Goal: Information Seeking & Learning: Understand process/instructions

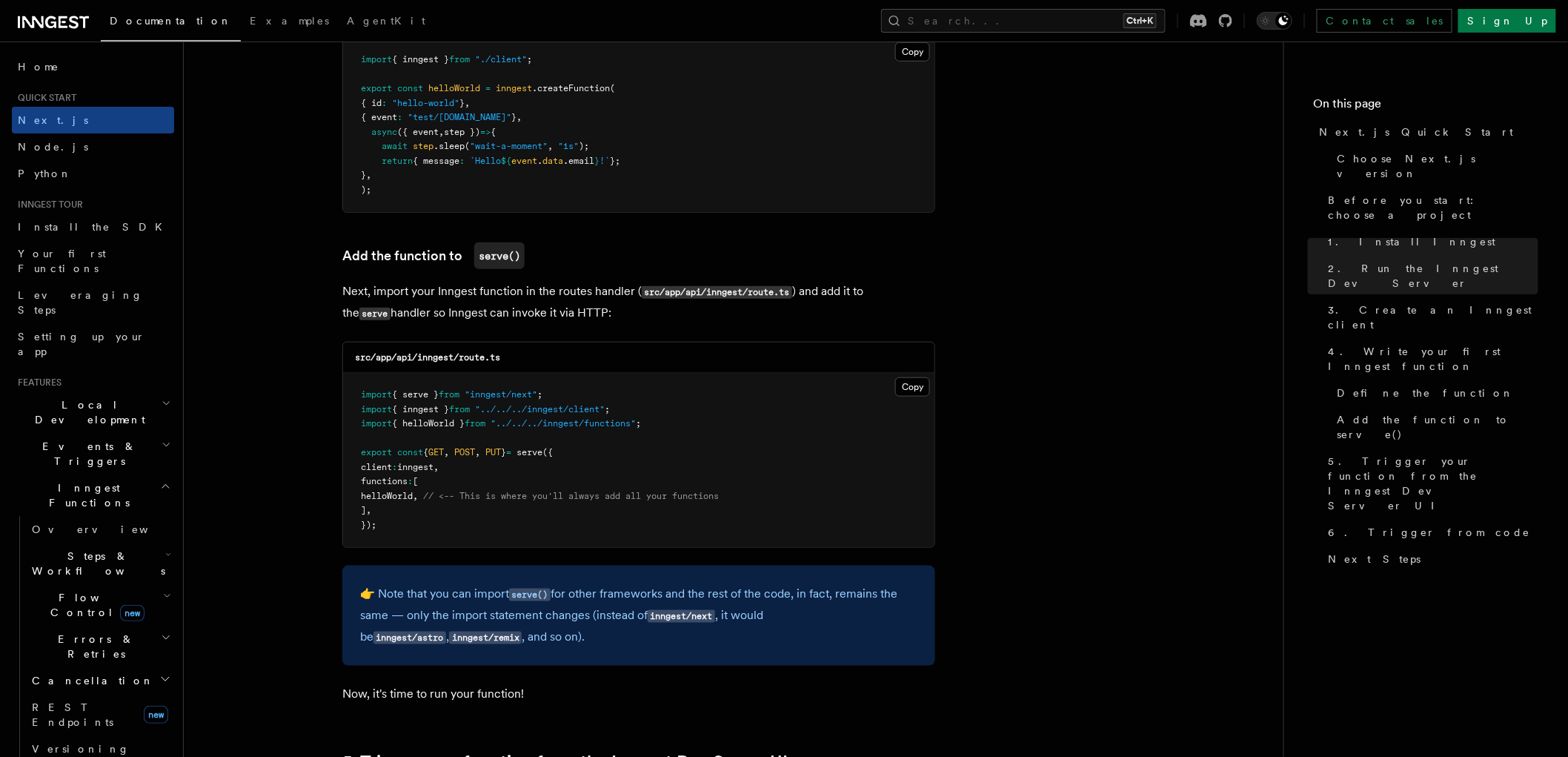
scroll to position [2746, 0]
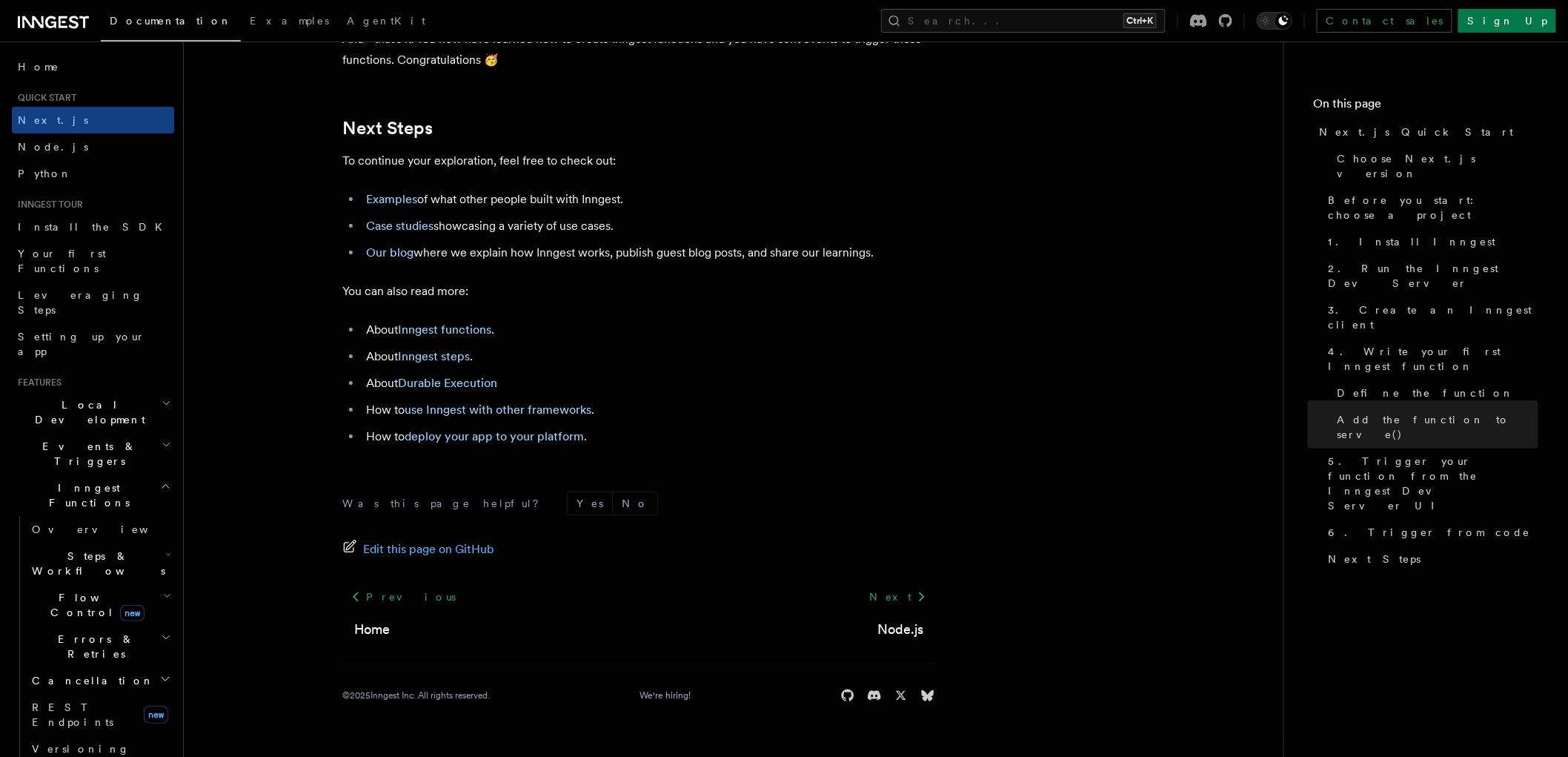
scroll to position [9233, 0]
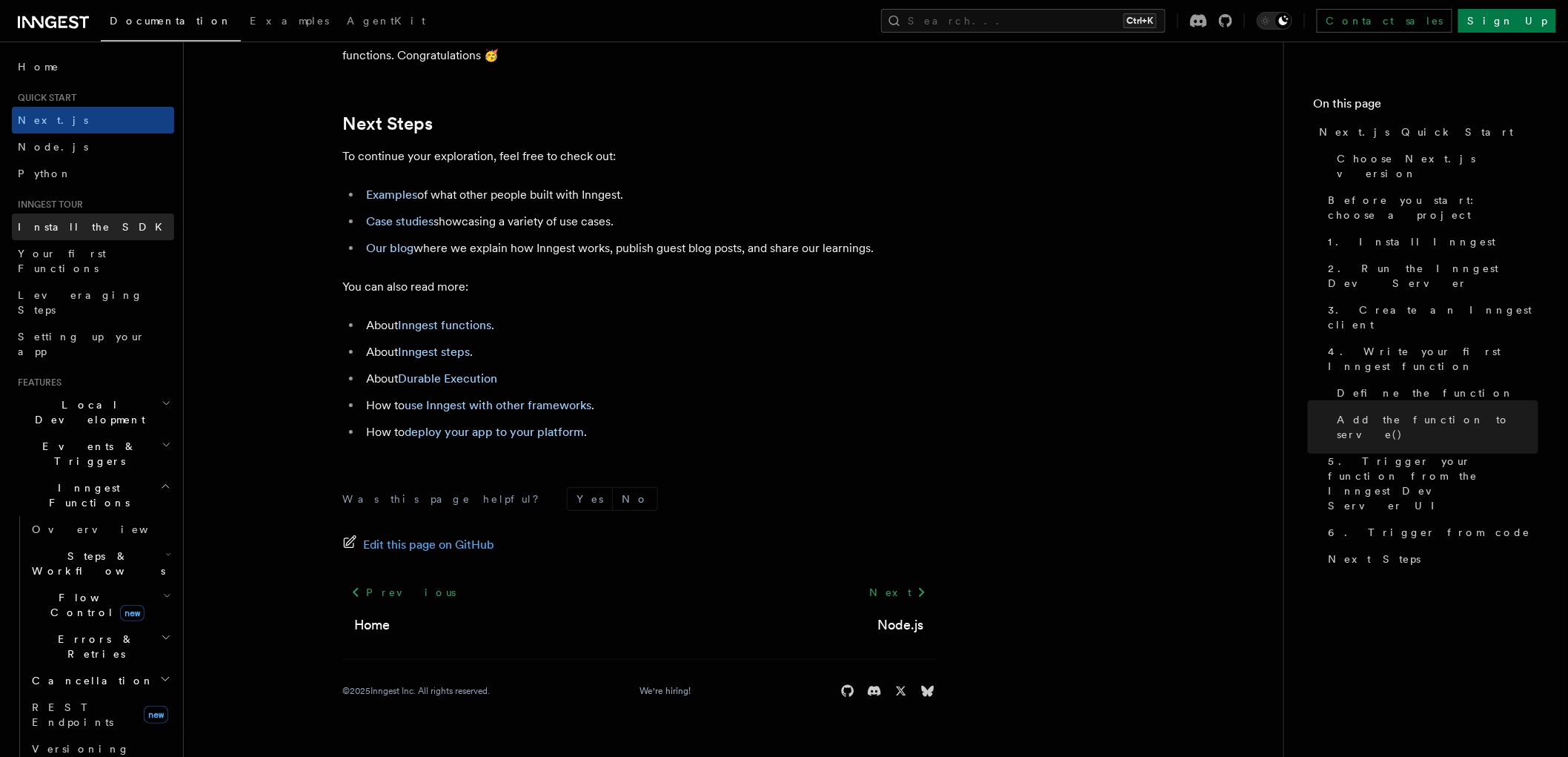
click at [94, 227] on link "Install the SDK" at bounding box center [93, 227] width 162 height 27
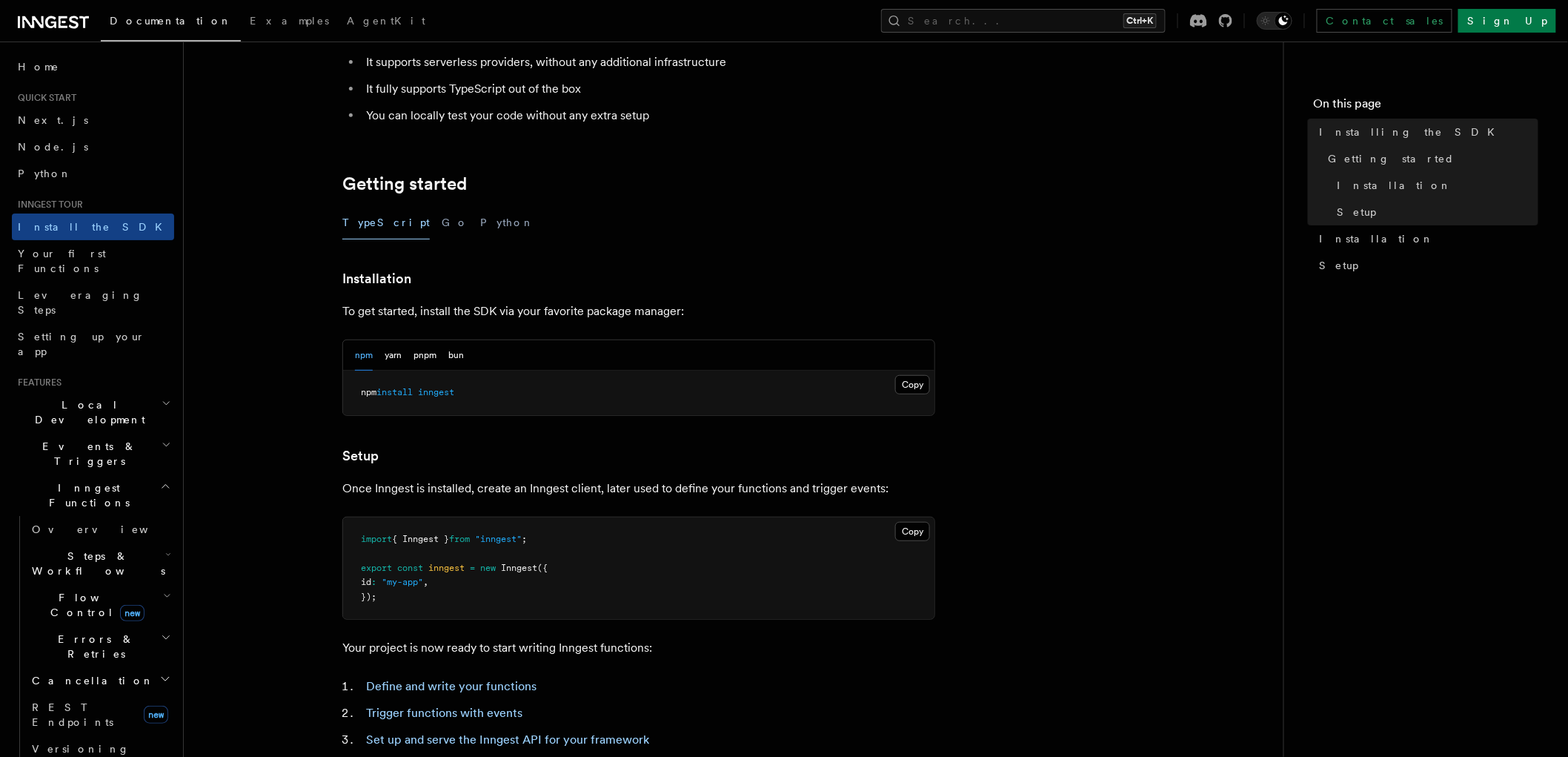
scroll to position [476, 0]
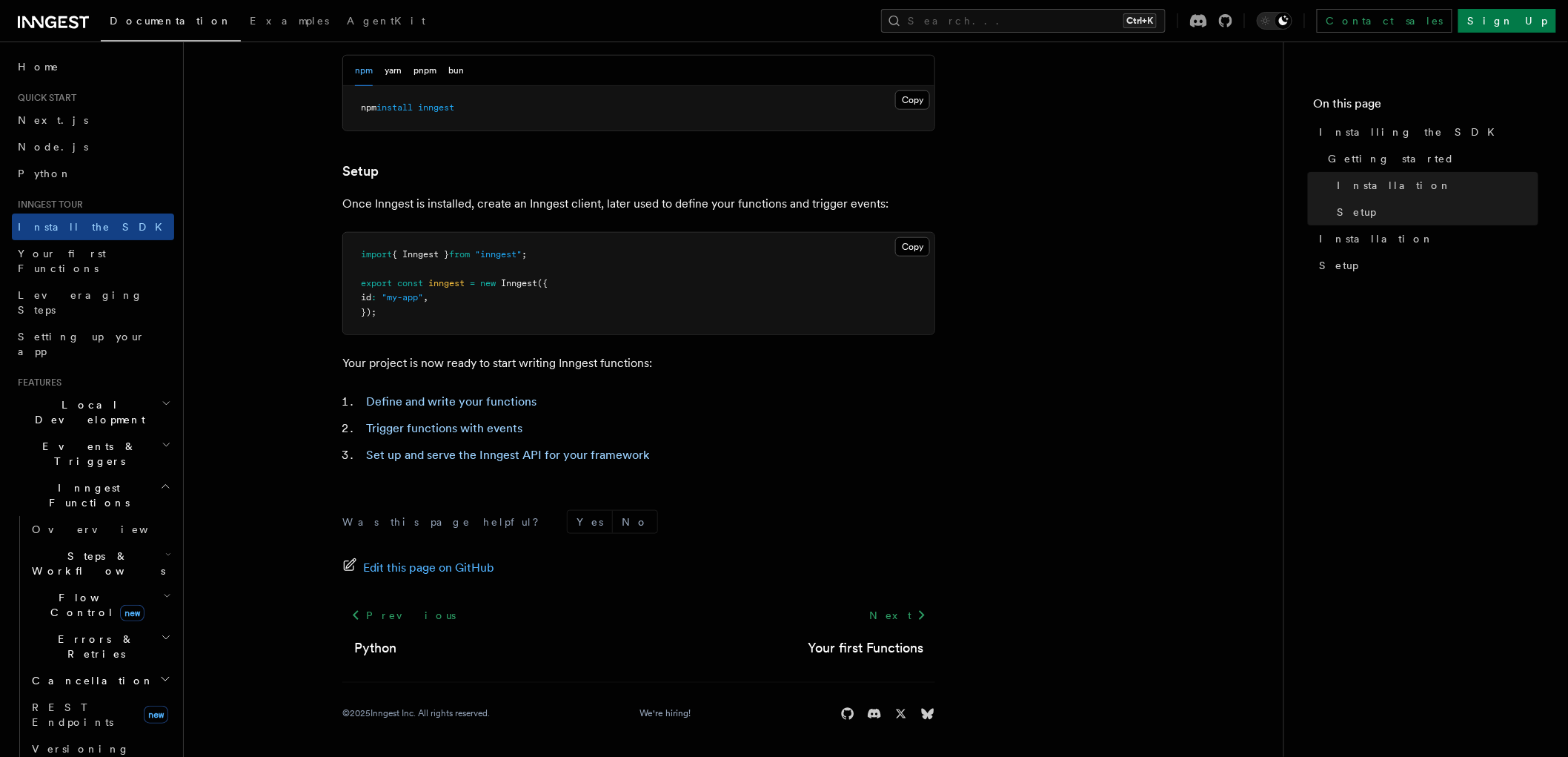
click at [99, 667] on h2 "Cancellation" at bounding box center [100, 681] width 149 height 27
click at [101, 721] on link "Cancel on timeouts" at bounding box center [106, 741] width 134 height 41
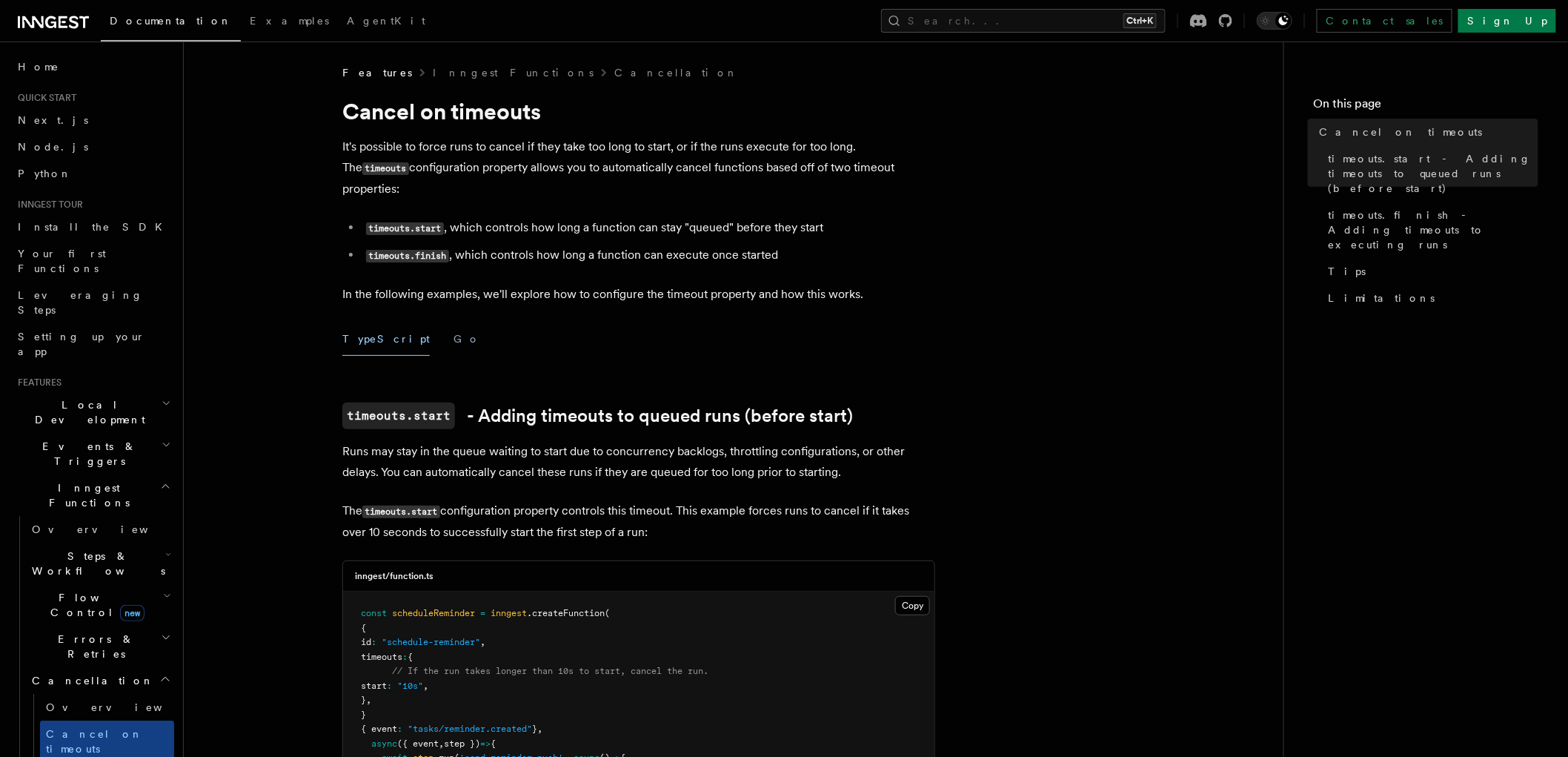
click at [619, 640] on pre "const scheduleReminder = inngest .createFunction ( { id : "schedule-reminder" ,…" at bounding box center [638, 722] width 591 height 261
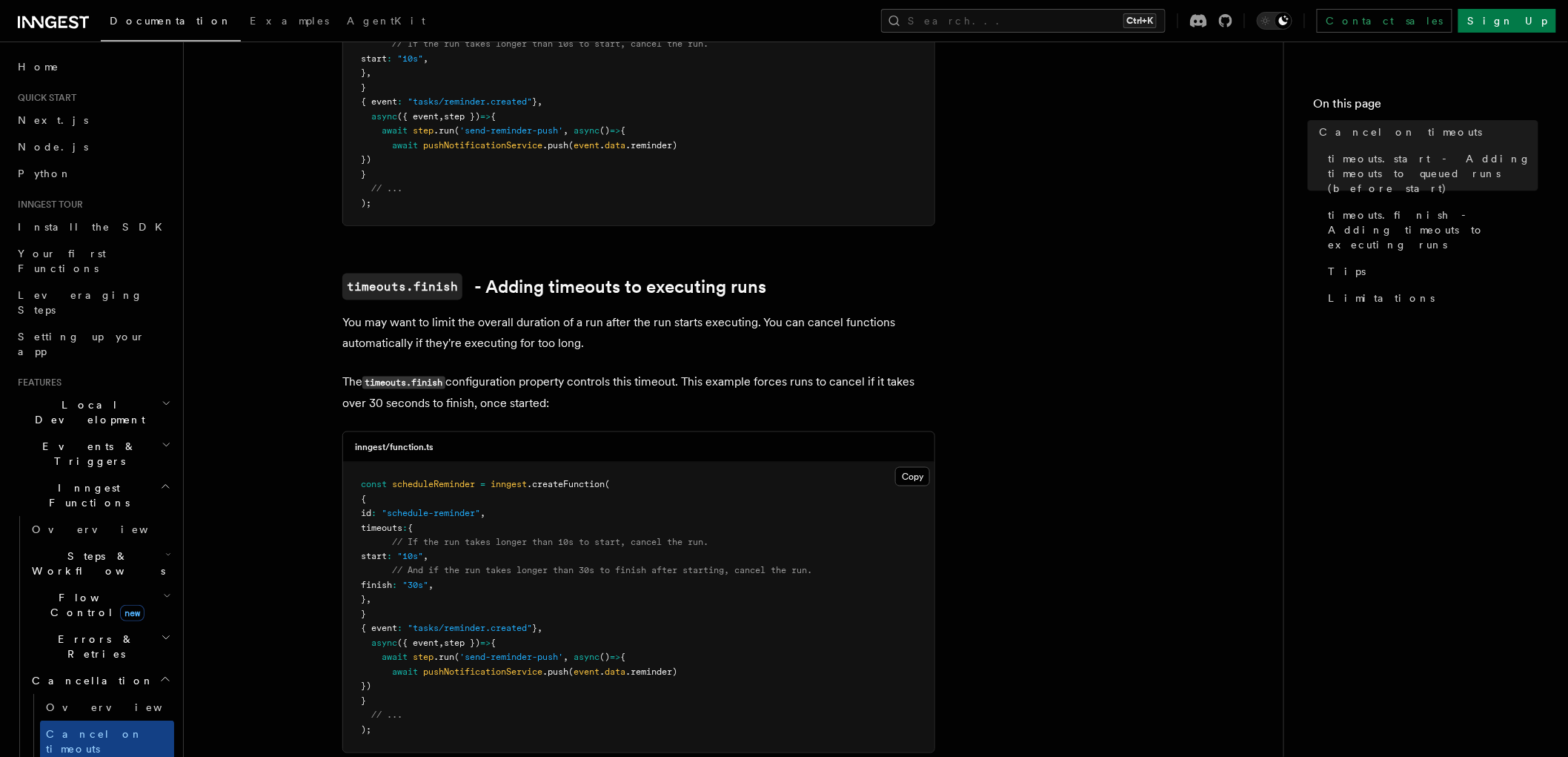
scroll to position [824, 0]
